Goal: Transaction & Acquisition: Book appointment/travel/reservation

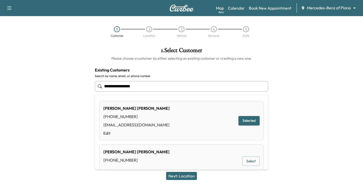
drag, startPoint x: 151, startPoint y: 84, endPoint x: 85, endPoint y: 96, distance: 66.6
click at [85, 96] on div "**********" at bounding box center [181, 105] width 363 height 124
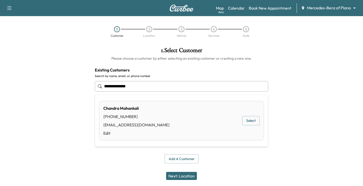
click at [245, 119] on button "Select" at bounding box center [250, 120] width 17 height 9
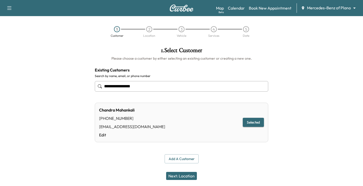
type input "**********"
click at [179, 175] on button "Next: Location" at bounding box center [181, 176] width 31 height 8
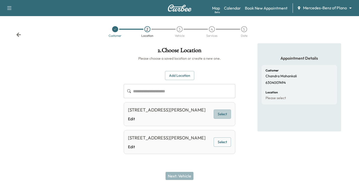
click at [226, 117] on button "Select" at bounding box center [222, 114] width 17 height 9
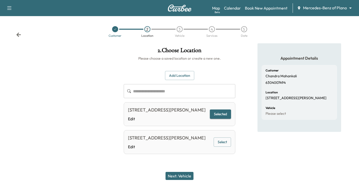
click at [193, 176] on button "Next: Vehicle" at bounding box center [180, 176] width 28 height 8
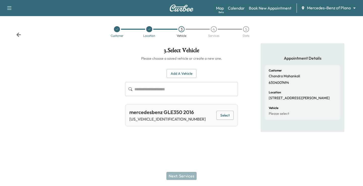
click at [216, 116] on div "mercedesbenz GLE350 2016 [US_VEHICLE_IDENTIFICATION_NUMBER] Select" at bounding box center [181, 115] width 113 height 22
click at [219, 116] on button "Select" at bounding box center [224, 115] width 17 height 9
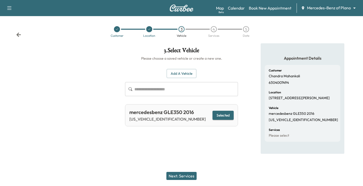
click at [189, 174] on button "Next: Services" at bounding box center [181, 176] width 30 height 8
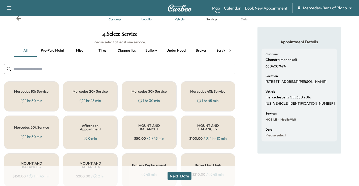
scroll to position [25, 0]
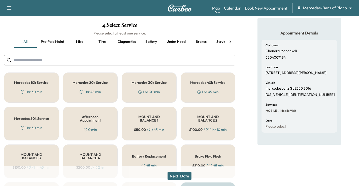
click at [203, 96] on div "Mercedes 40k Service 1 hr 45 min" at bounding box center [208, 88] width 55 height 30
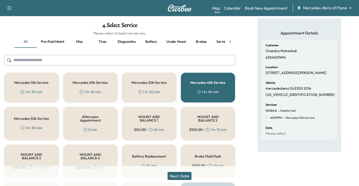
click at [186, 174] on button "Next: Date" at bounding box center [180, 176] width 24 height 8
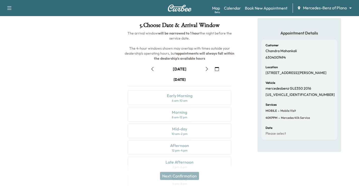
click at [204, 68] on button "button" at bounding box center [207, 69] width 9 height 8
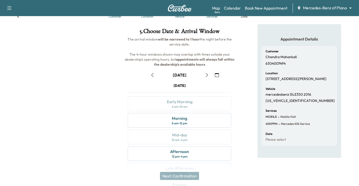
scroll to position [16, 0]
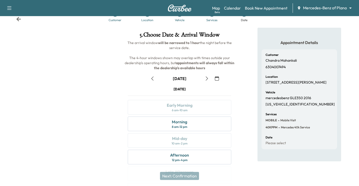
click at [151, 78] on icon "button" at bounding box center [153, 79] width 4 height 4
click at [210, 80] on button "button" at bounding box center [207, 79] width 9 height 8
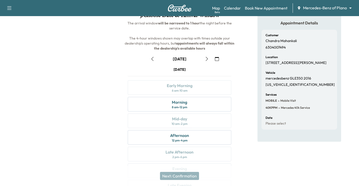
scroll to position [66, 0]
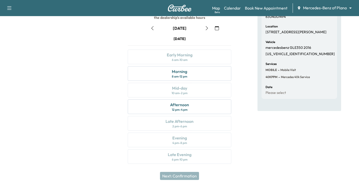
click at [206, 28] on icon "button" at bounding box center [207, 28] width 4 height 4
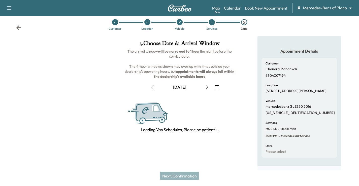
click at [151, 85] on icon "button" at bounding box center [153, 87] width 4 height 4
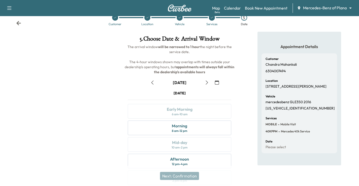
click at [151, 84] on icon "button" at bounding box center [153, 83] width 4 height 4
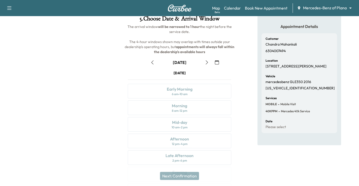
scroll to position [66, 0]
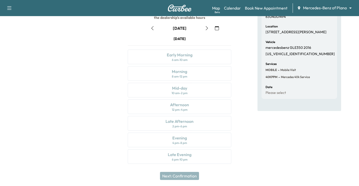
click at [205, 28] on icon "button" at bounding box center [207, 28] width 4 height 4
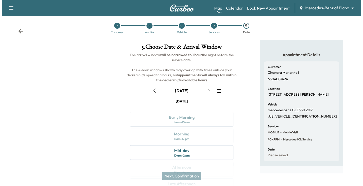
scroll to position [0, 0]
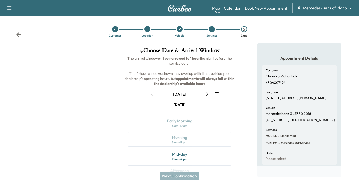
click at [16, 33] on icon at bounding box center [18, 34] width 5 height 5
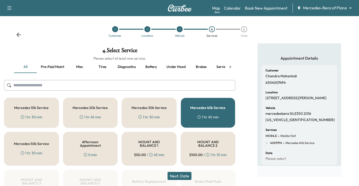
click at [16, 33] on div "Customer Location Vehicle 4 Services 5 Date" at bounding box center [179, 31] width 359 height 23
click at [16, 34] on icon at bounding box center [18, 34] width 5 height 5
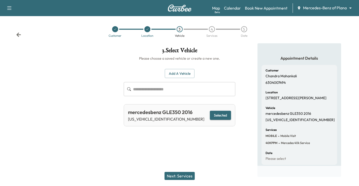
click at [16, 34] on icon at bounding box center [18, 34] width 5 height 5
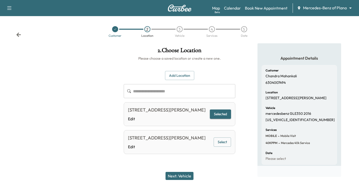
click at [16, 34] on icon at bounding box center [18, 34] width 5 height 5
